Goal: Transaction & Acquisition: Purchase product/service

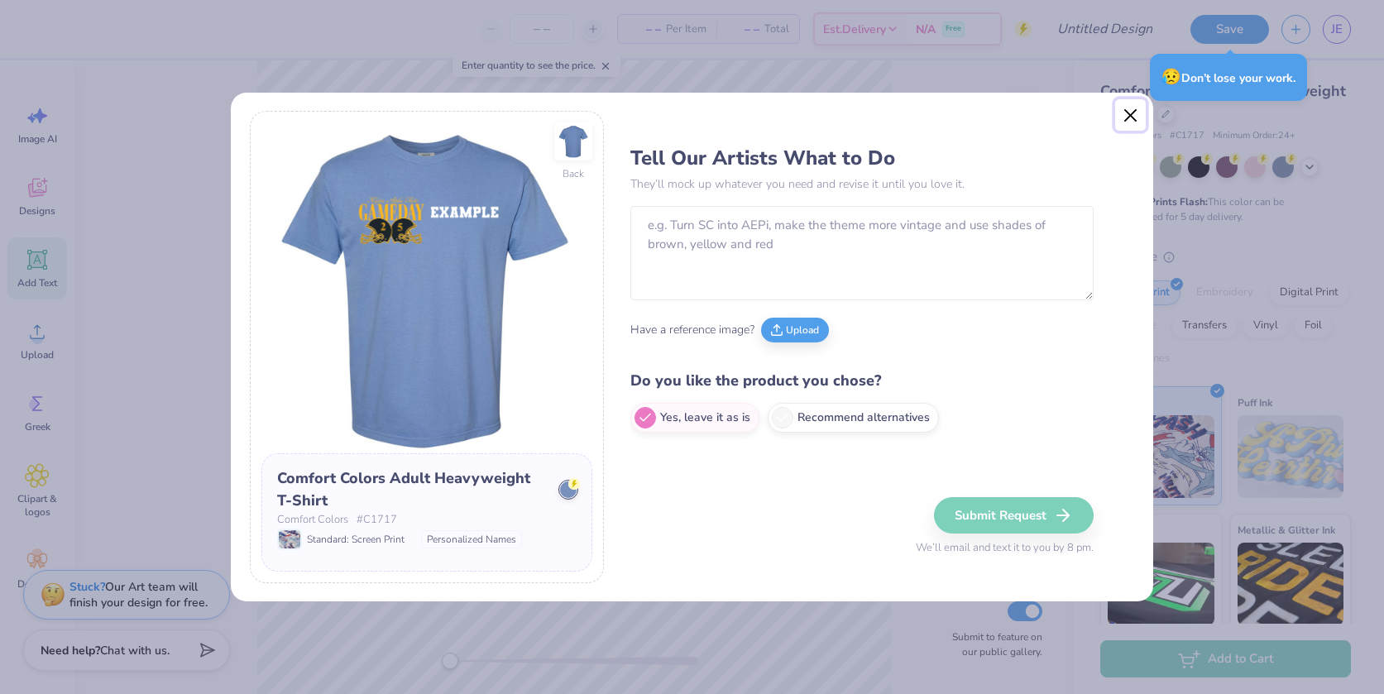
click at [1125, 114] on button "Close" at bounding box center [1130, 114] width 31 height 31
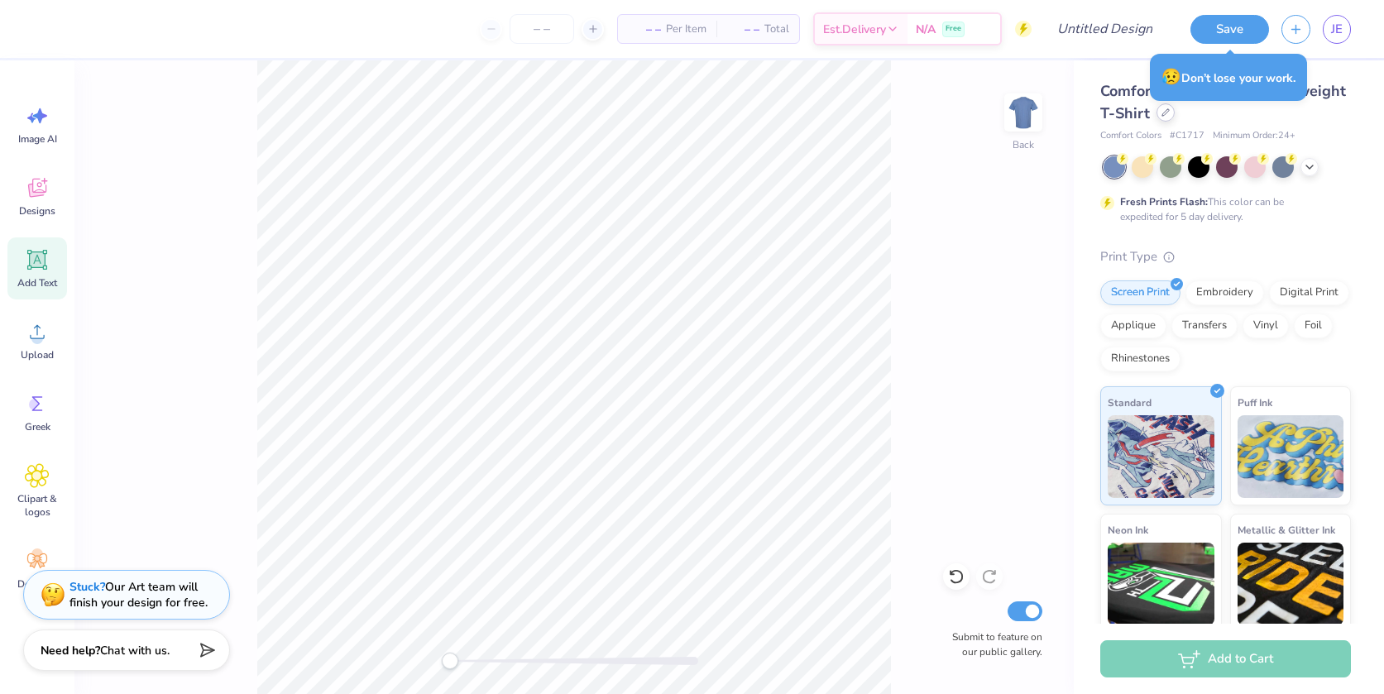
click at [1174, 120] on div at bounding box center [1165, 112] width 18 height 18
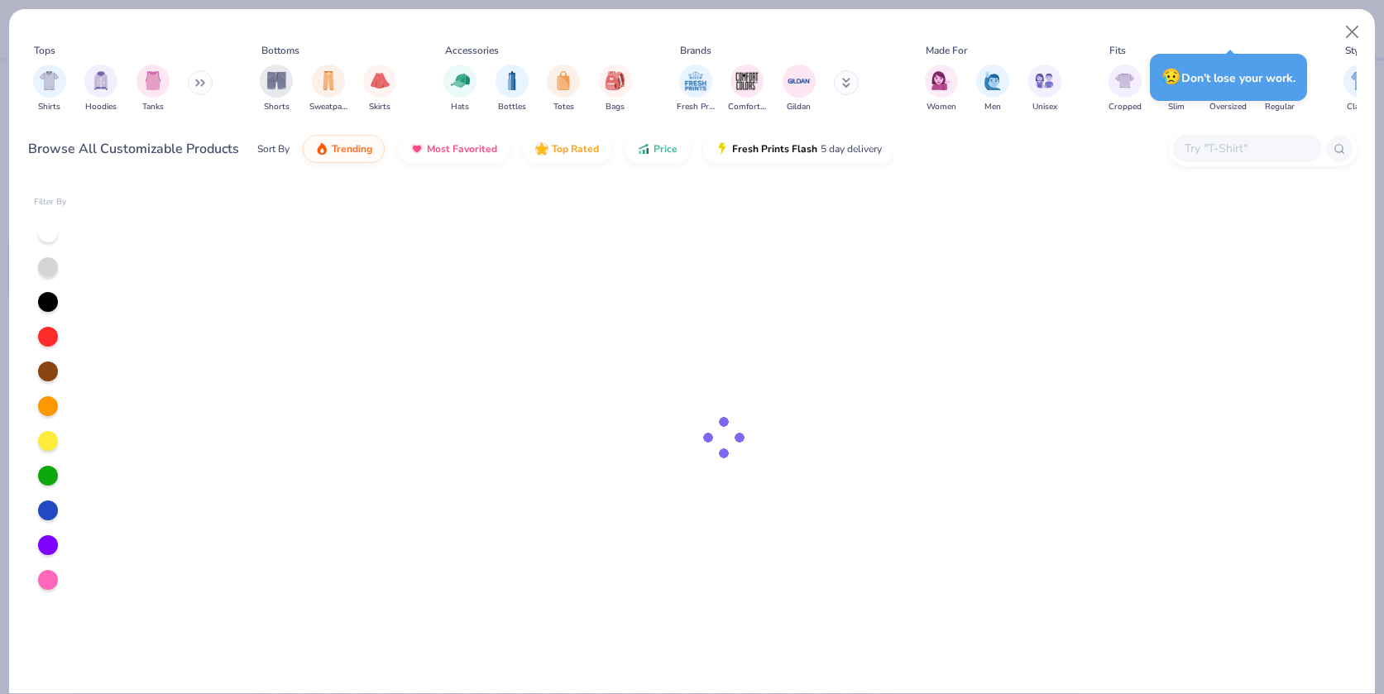
click at [1211, 146] on input "text" at bounding box center [1246, 148] width 127 height 19
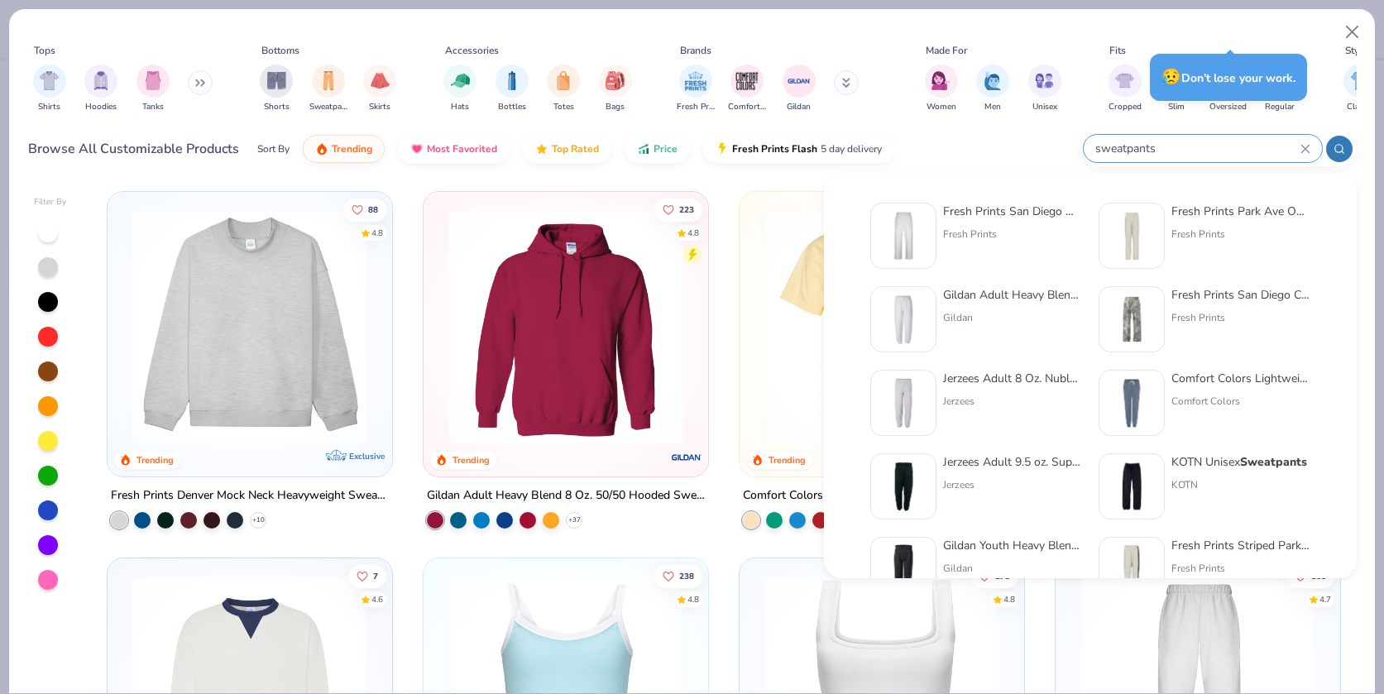
type input "sweatpants"
click at [1021, 211] on div "Fresh Prints San Diego Open Heavyweight Sweatpants" at bounding box center [1012, 211] width 139 height 17
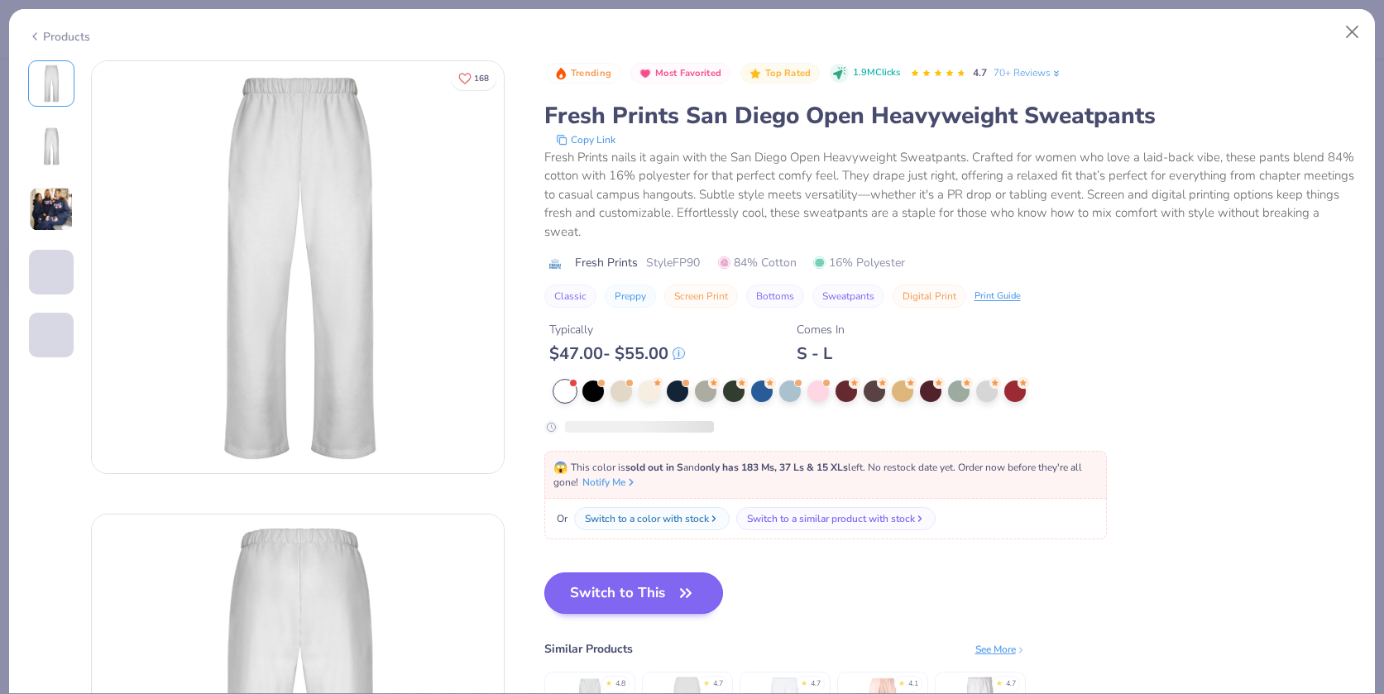
click at [620, 486] on button "Notify Me" at bounding box center [609, 482] width 55 height 15
click at [642, 586] on button "Switch to This" at bounding box center [633, 593] width 179 height 41
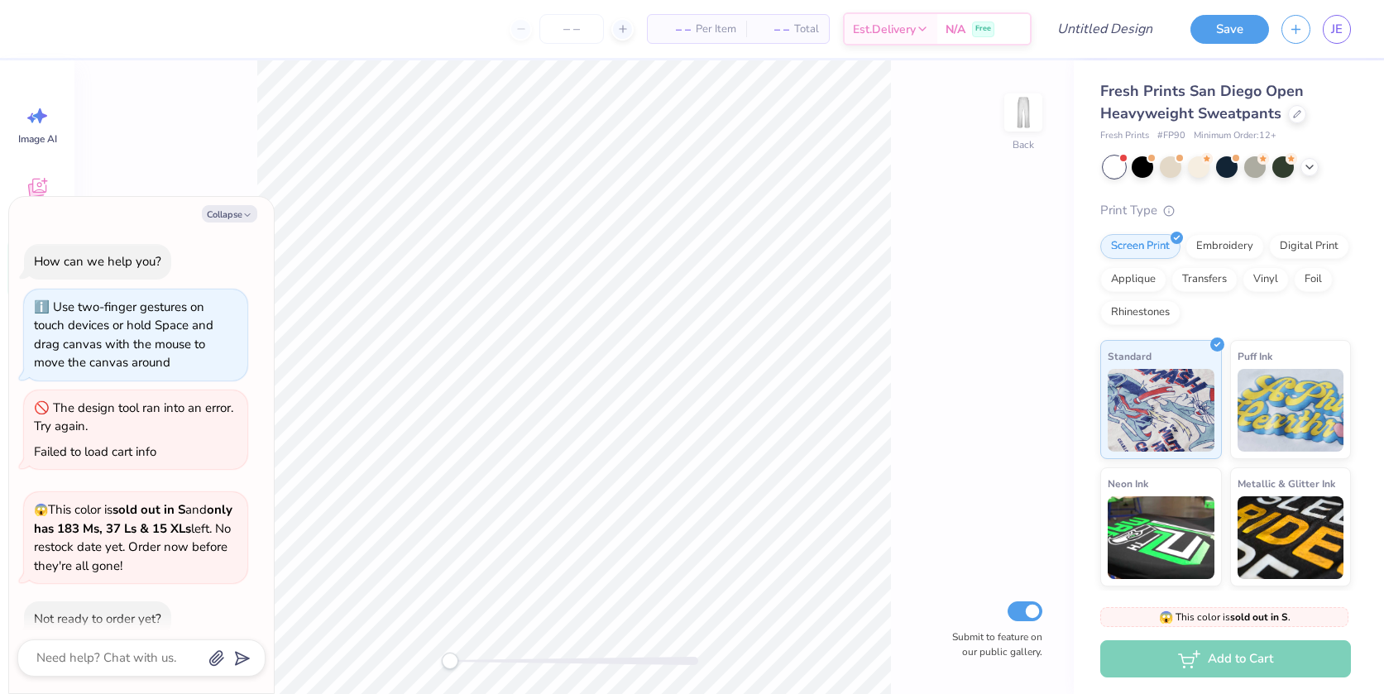
scroll to position [85, 0]
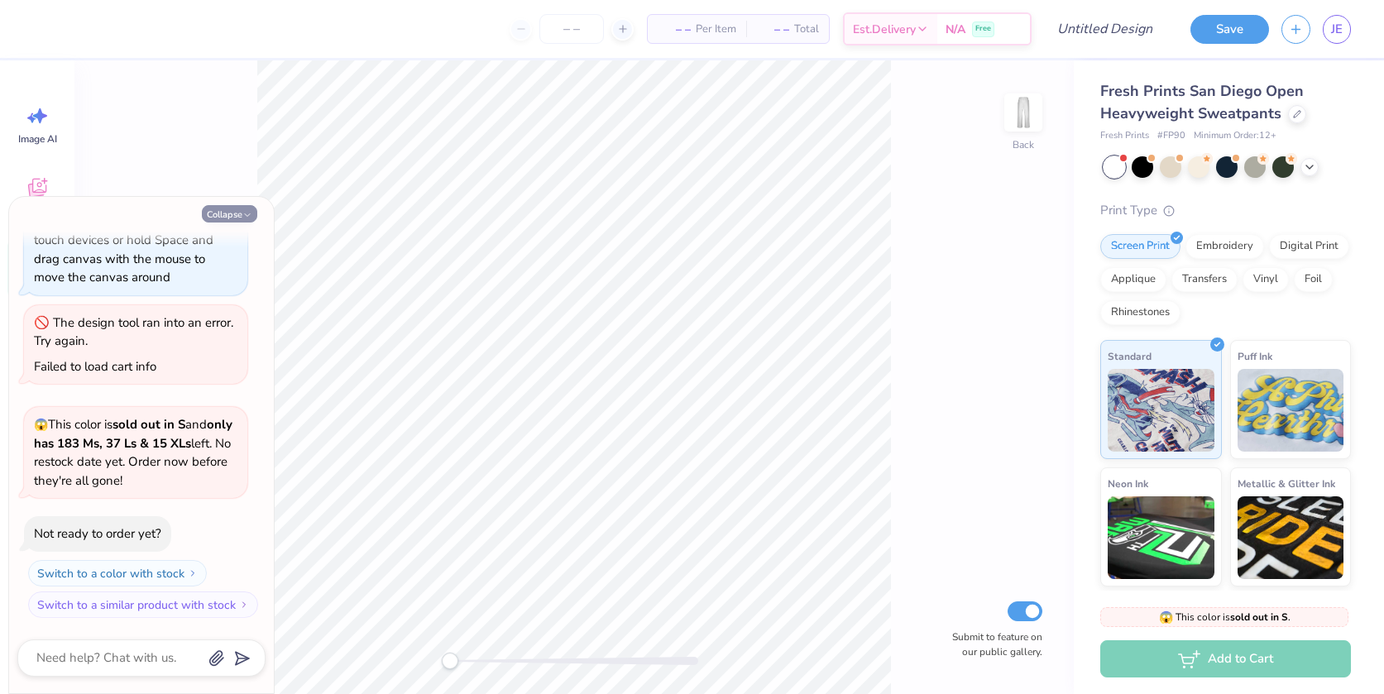
click at [238, 214] on button "Collapse" at bounding box center [229, 213] width 55 height 17
type textarea "x"
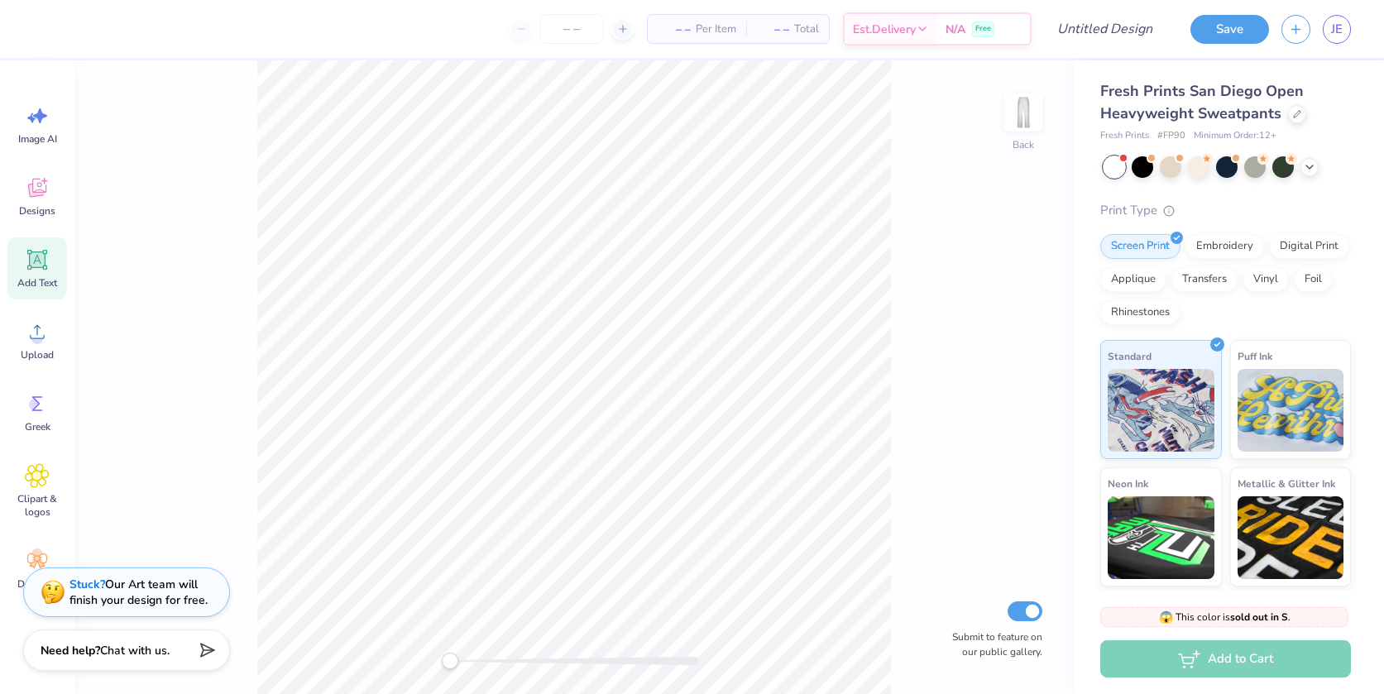
click at [80, 585] on strong "Stuck?" at bounding box center [87, 584] width 36 height 16
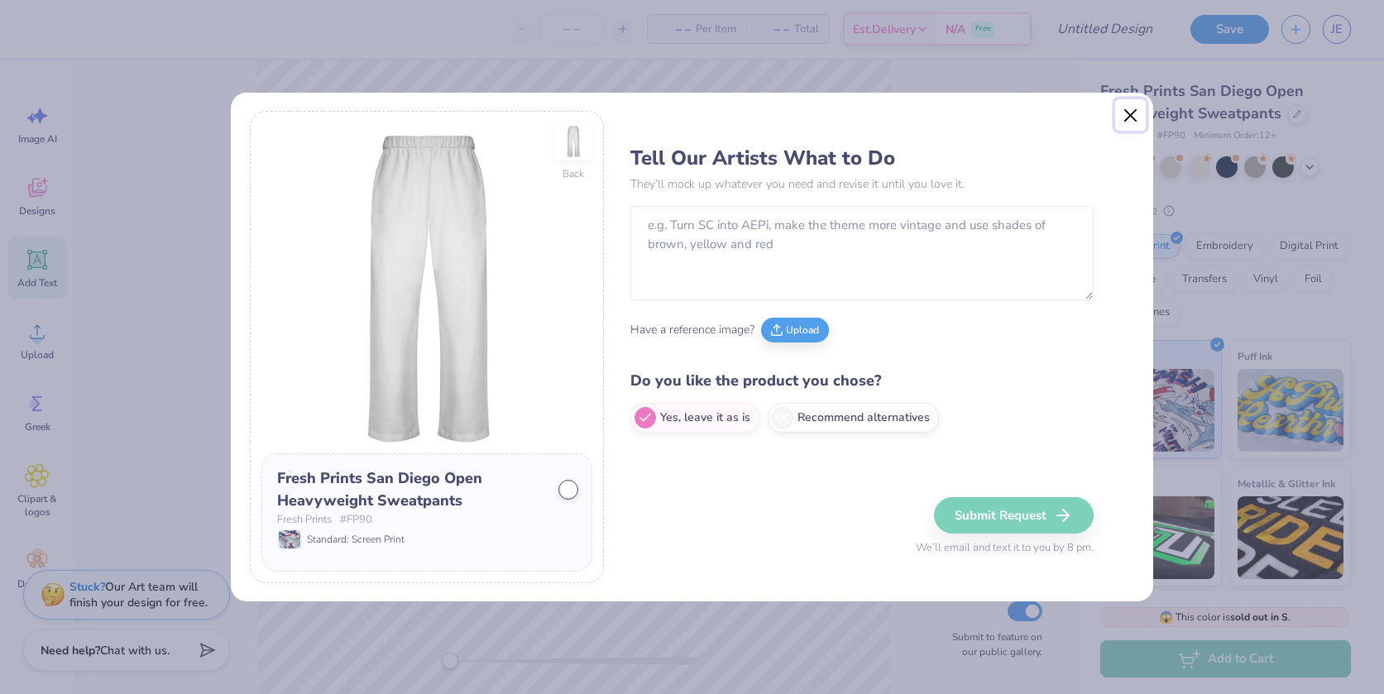
click at [1125, 116] on button "Close" at bounding box center [1130, 114] width 31 height 31
